Goal: Transaction & Acquisition: Obtain resource

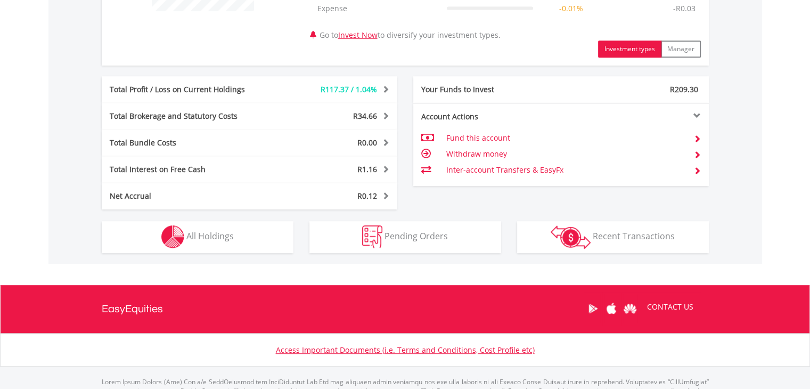
scroll to position [532, 0]
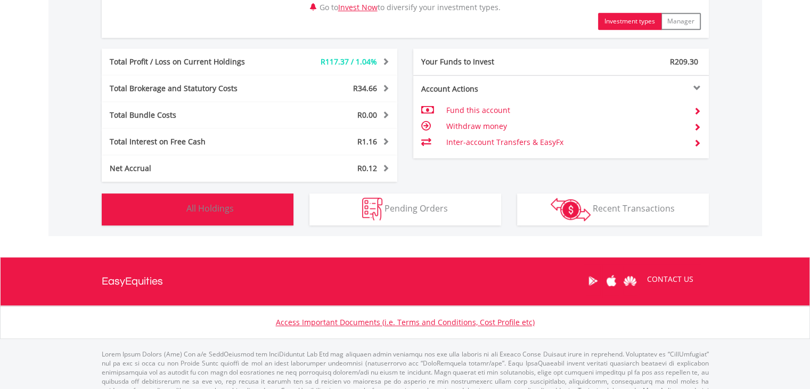
click at [212, 214] on button "Holdings All Holdings" at bounding box center [198, 209] width 192 height 32
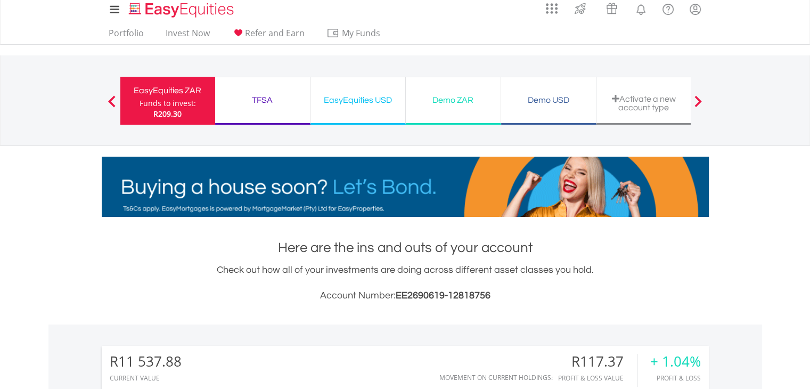
scroll to position [0, 0]
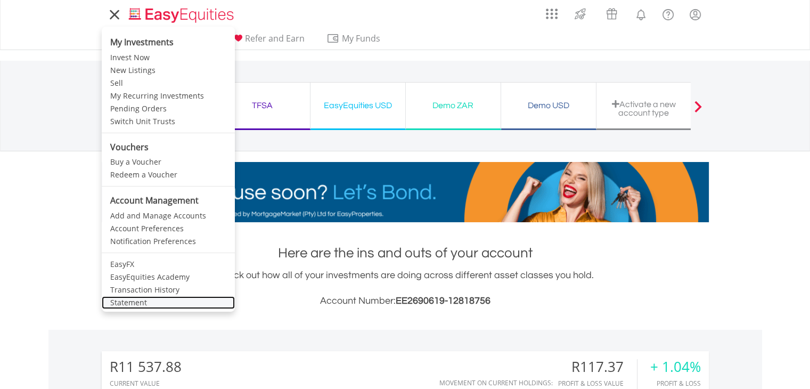
click at [145, 299] on link "Statement" at bounding box center [168, 302] width 133 height 13
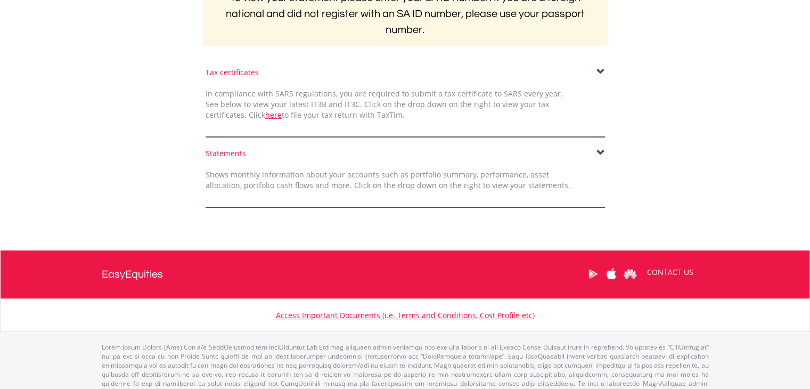
scroll to position [256, 0]
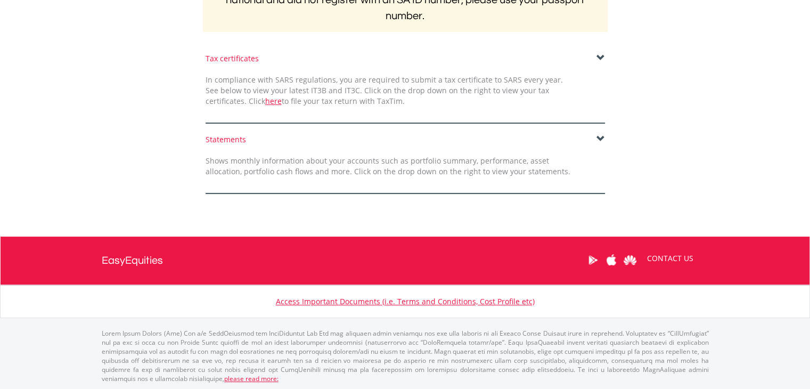
click at [600, 135] on span at bounding box center [600, 139] width 9 height 9
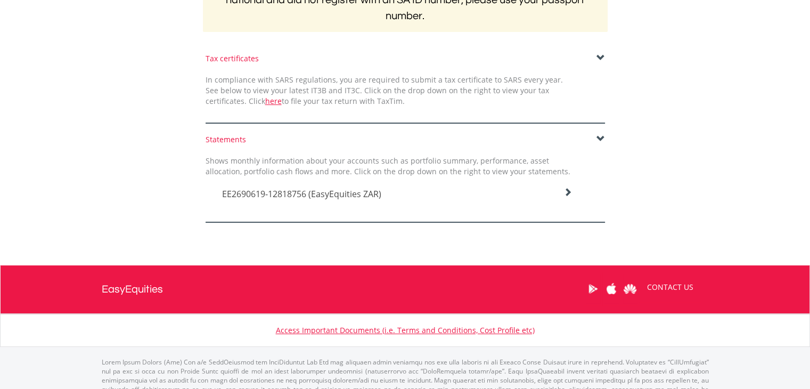
click at [568, 189] on icon at bounding box center [567, 192] width 9 height 9
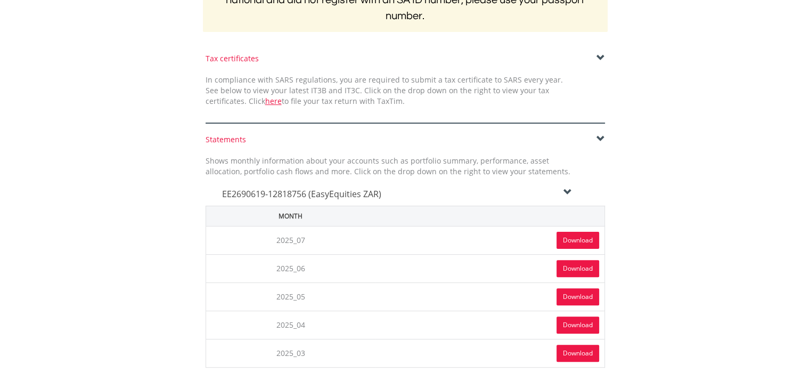
click at [575, 235] on link "Download" at bounding box center [577, 240] width 43 height 17
